Goal: Find specific page/section

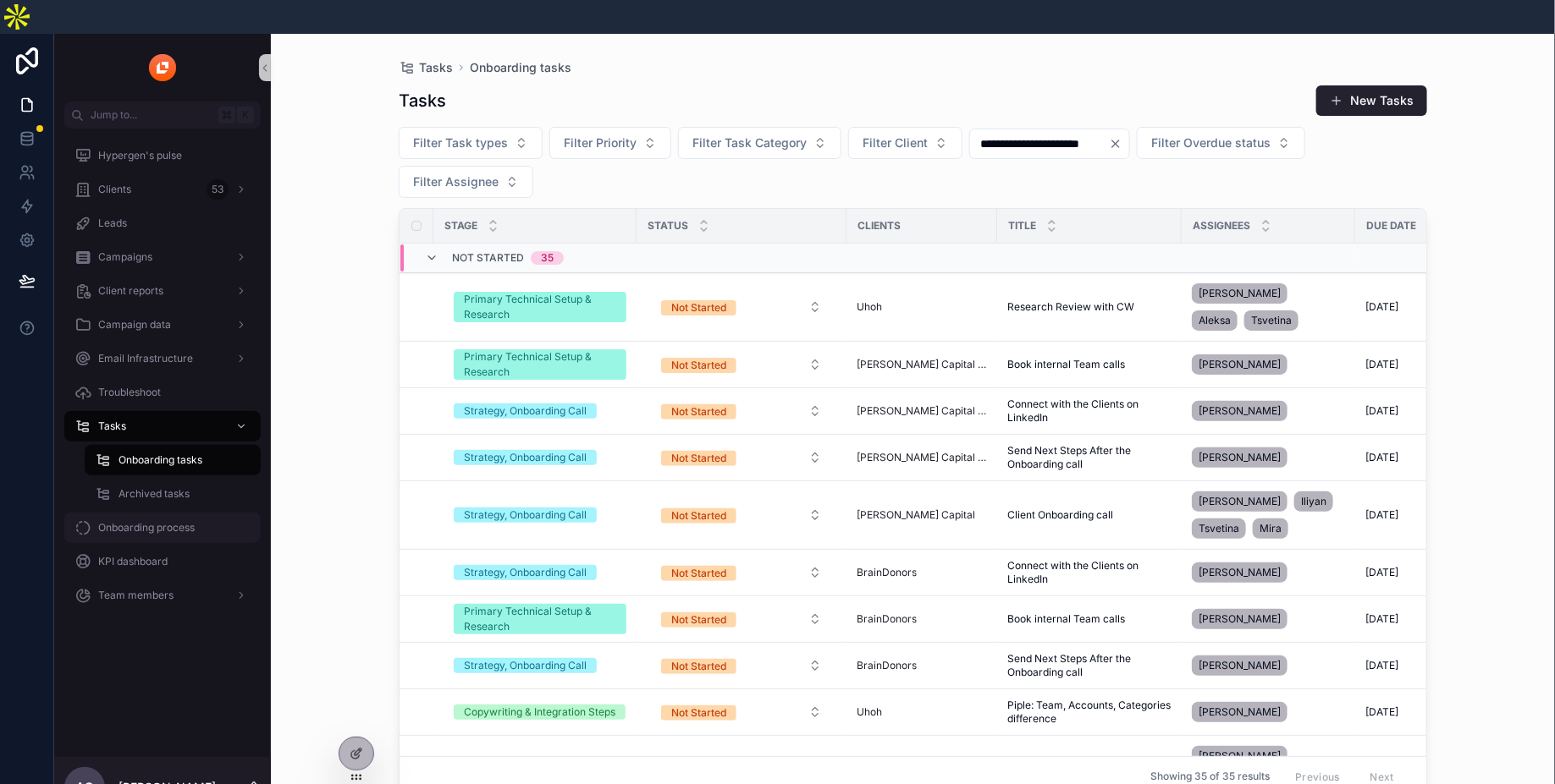
click at [142, 521] on span "Onboarding process" at bounding box center [146, 527] width 96 height 13
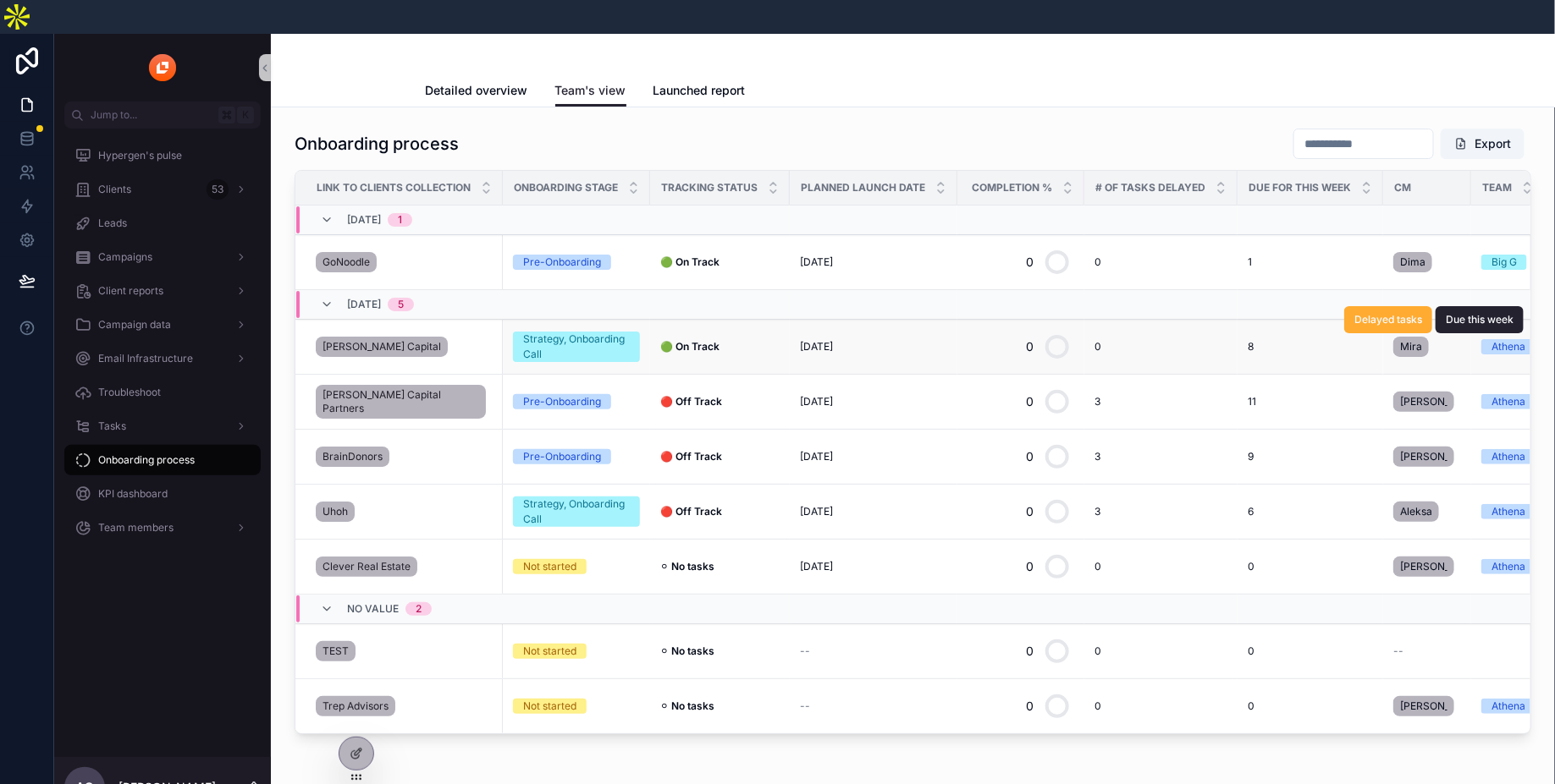
scroll to position [41, 0]
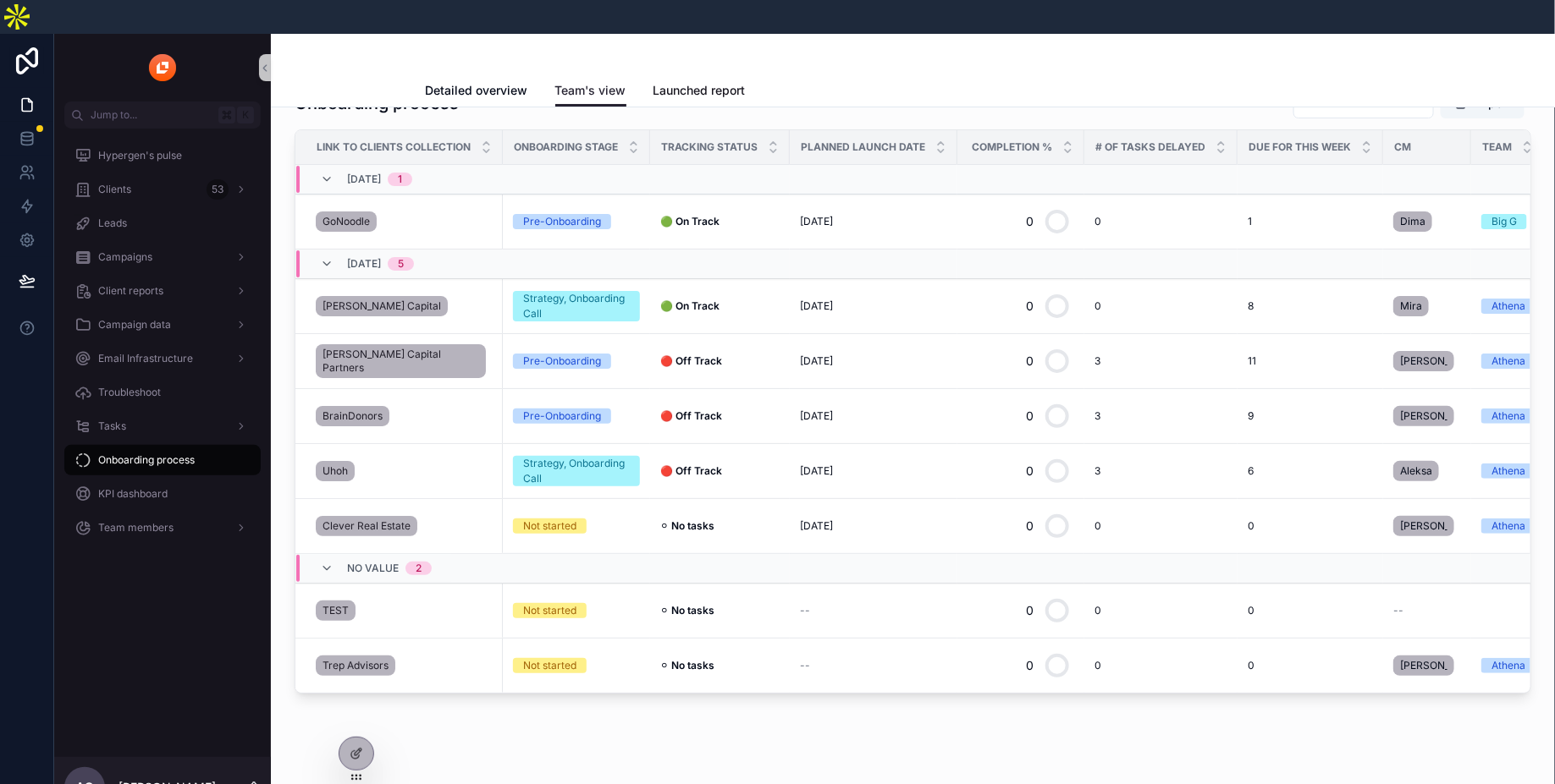
click at [707, 82] on span "Launched report" at bounding box center [699, 90] width 92 height 17
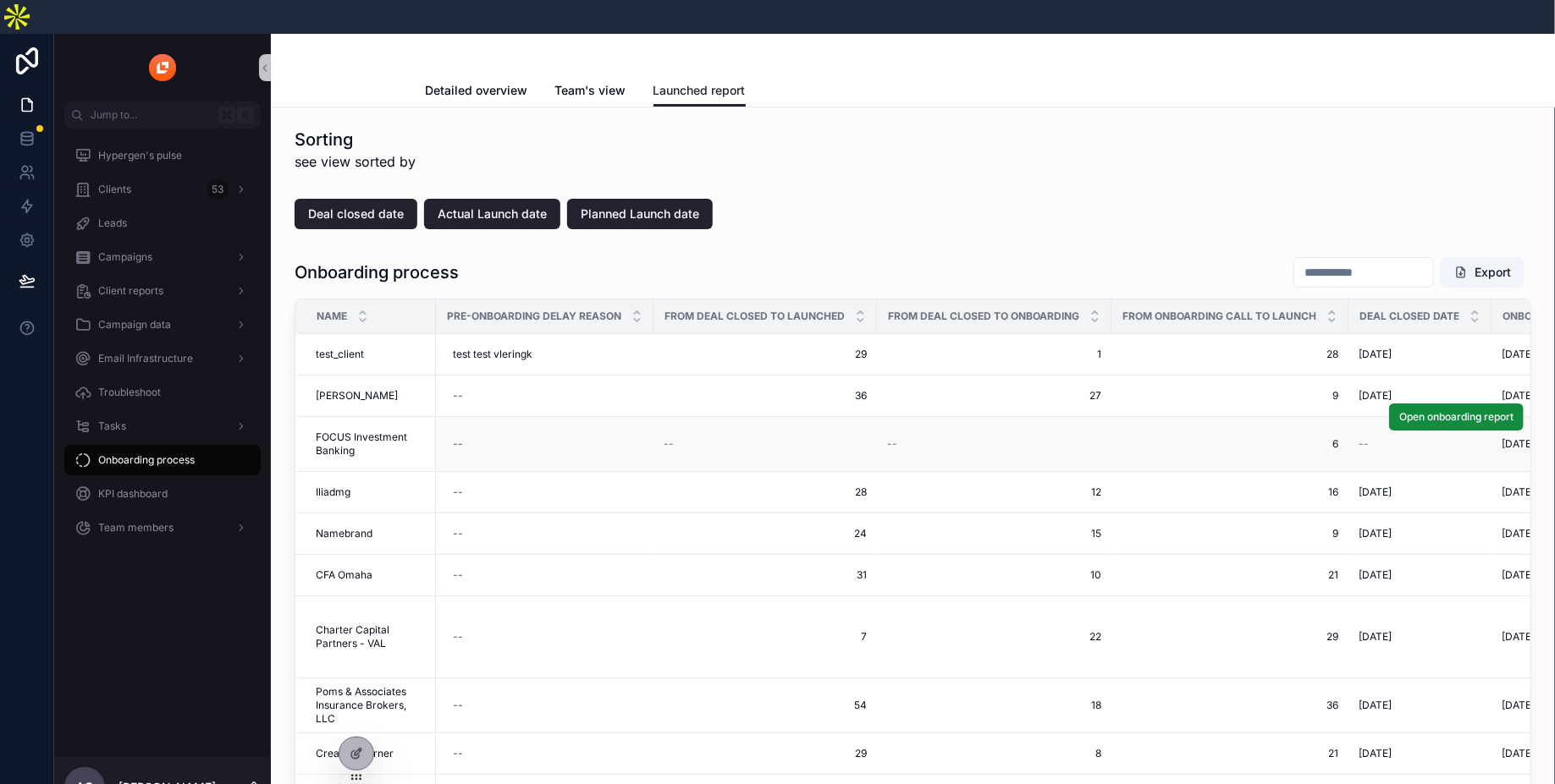
click at [388, 431] on span "FOCUS Investment Banking" at bounding box center [370, 444] width 110 height 27
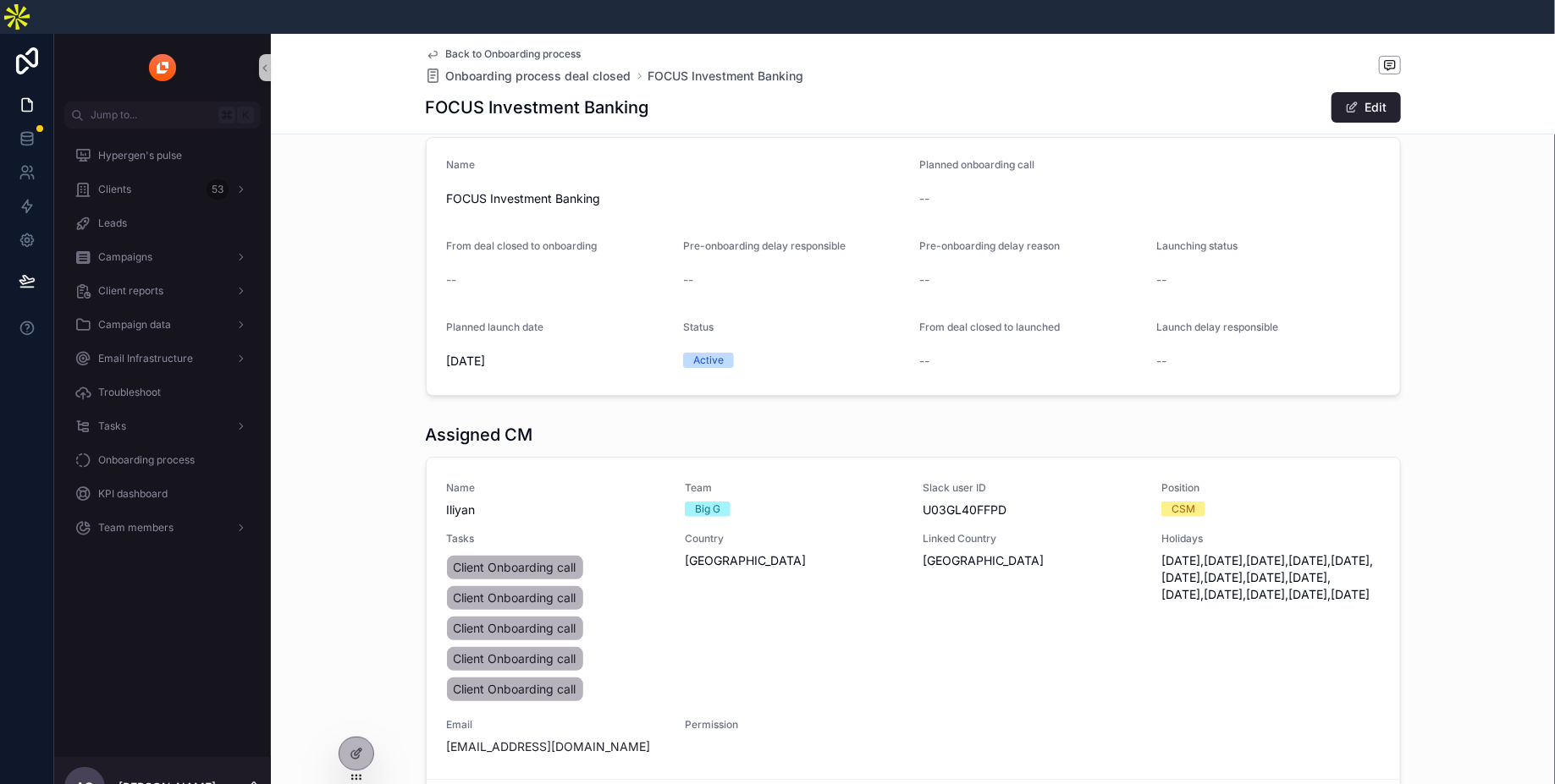
scroll to position [216, 0]
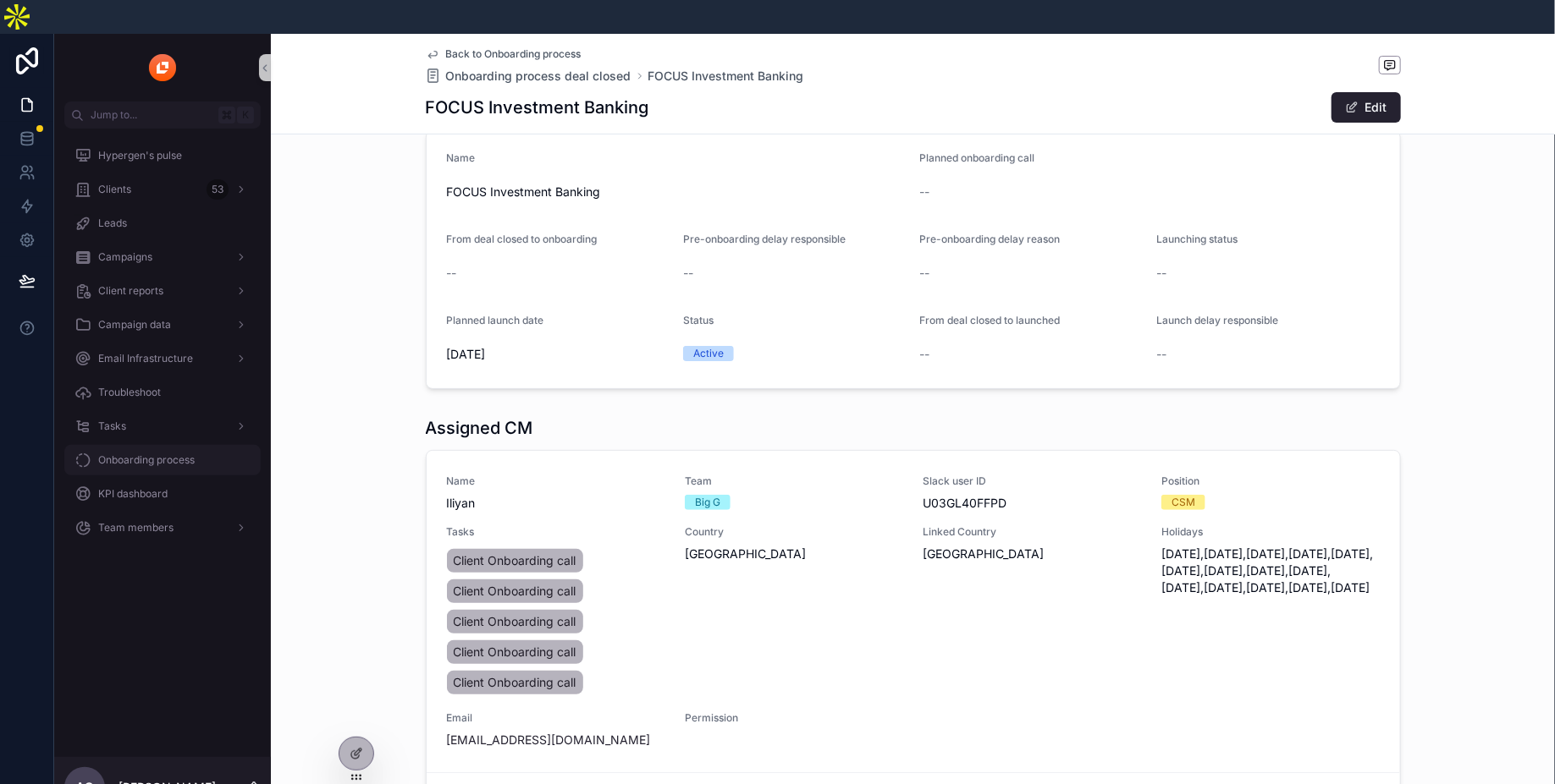
click at [193, 447] on div "Onboarding process" at bounding box center [161, 460] width 176 height 27
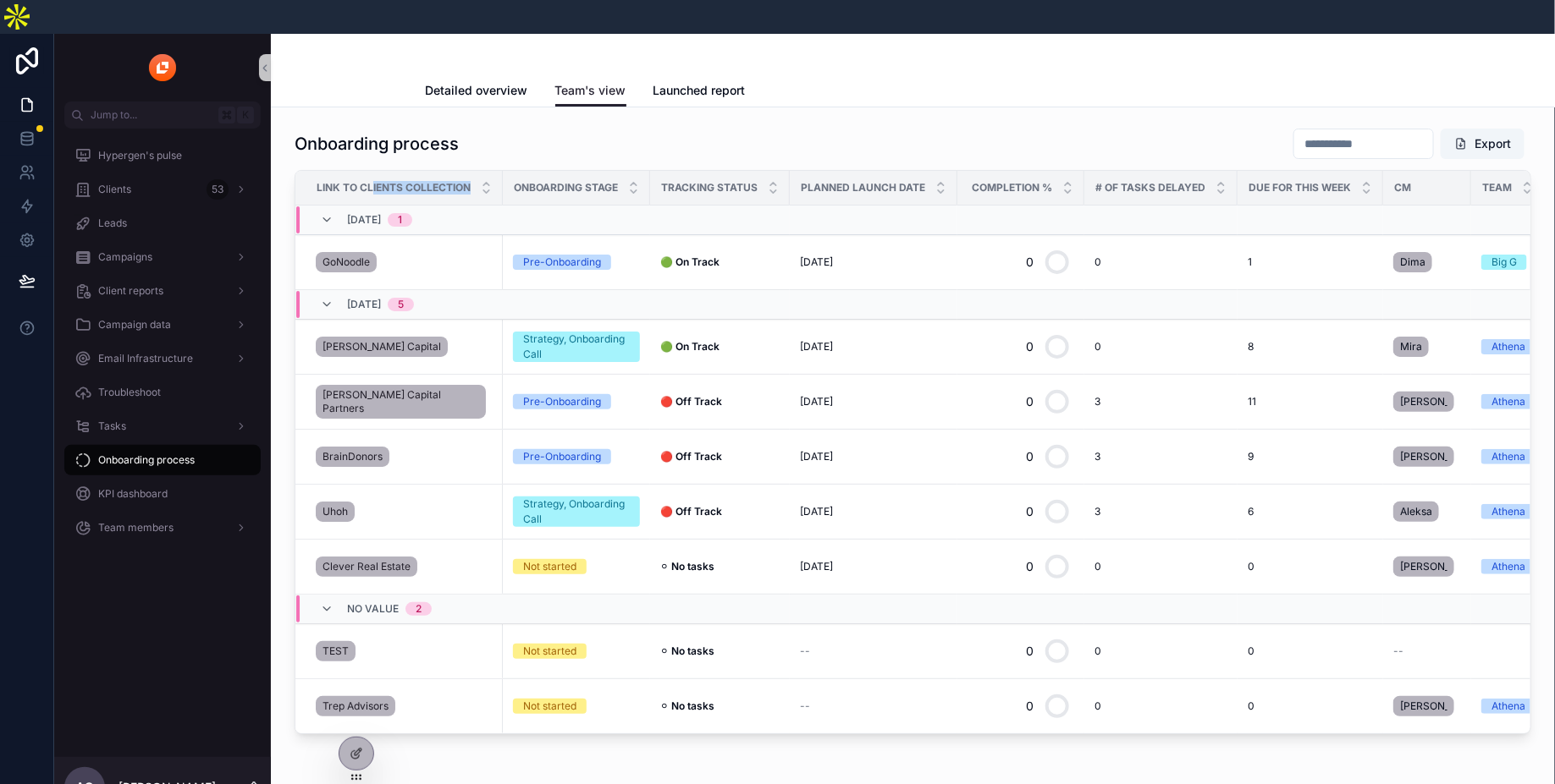
drag, startPoint x: 373, startPoint y: 155, endPoint x: 477, endPoint y: 155, distance: 104.0
click at [478, 172] on div "Link to clients collection" at bounding box center [399, 188] width 206 height 32
